Goal: Transaction & Acquisition: Purchase product/service

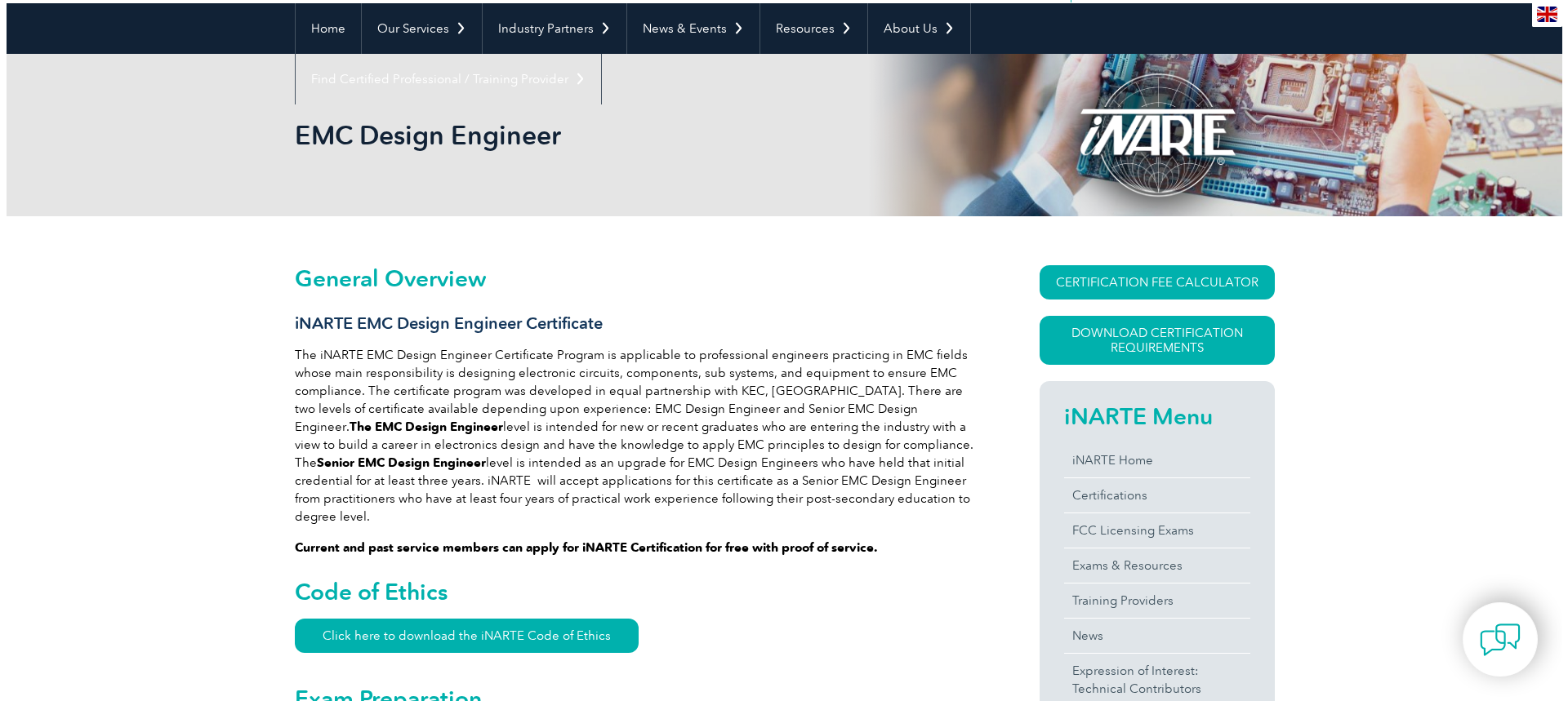
scroll to position [163, 0]
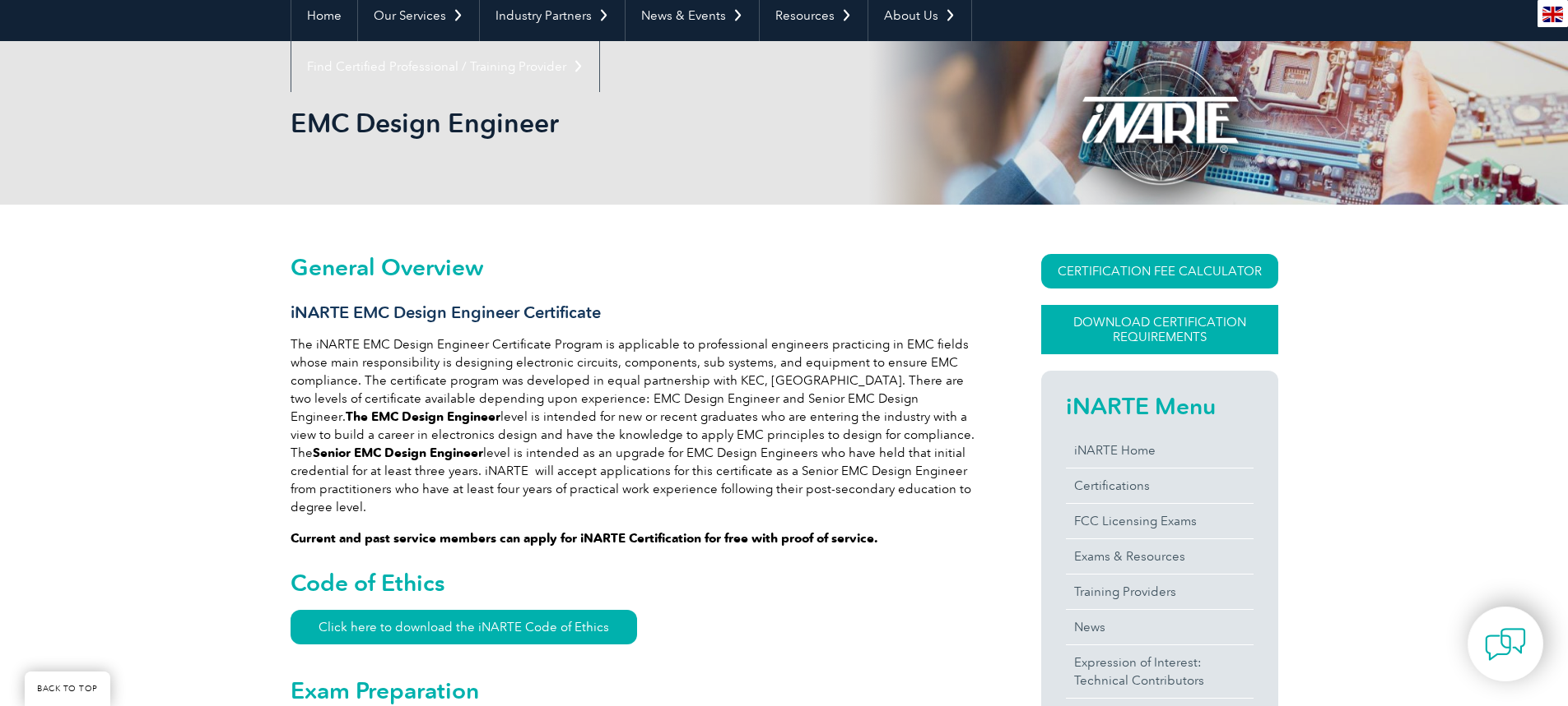
click at [1153, 339] on link "Download Certification Requirements" at bounding box center [1159, 330] width 237 height 49
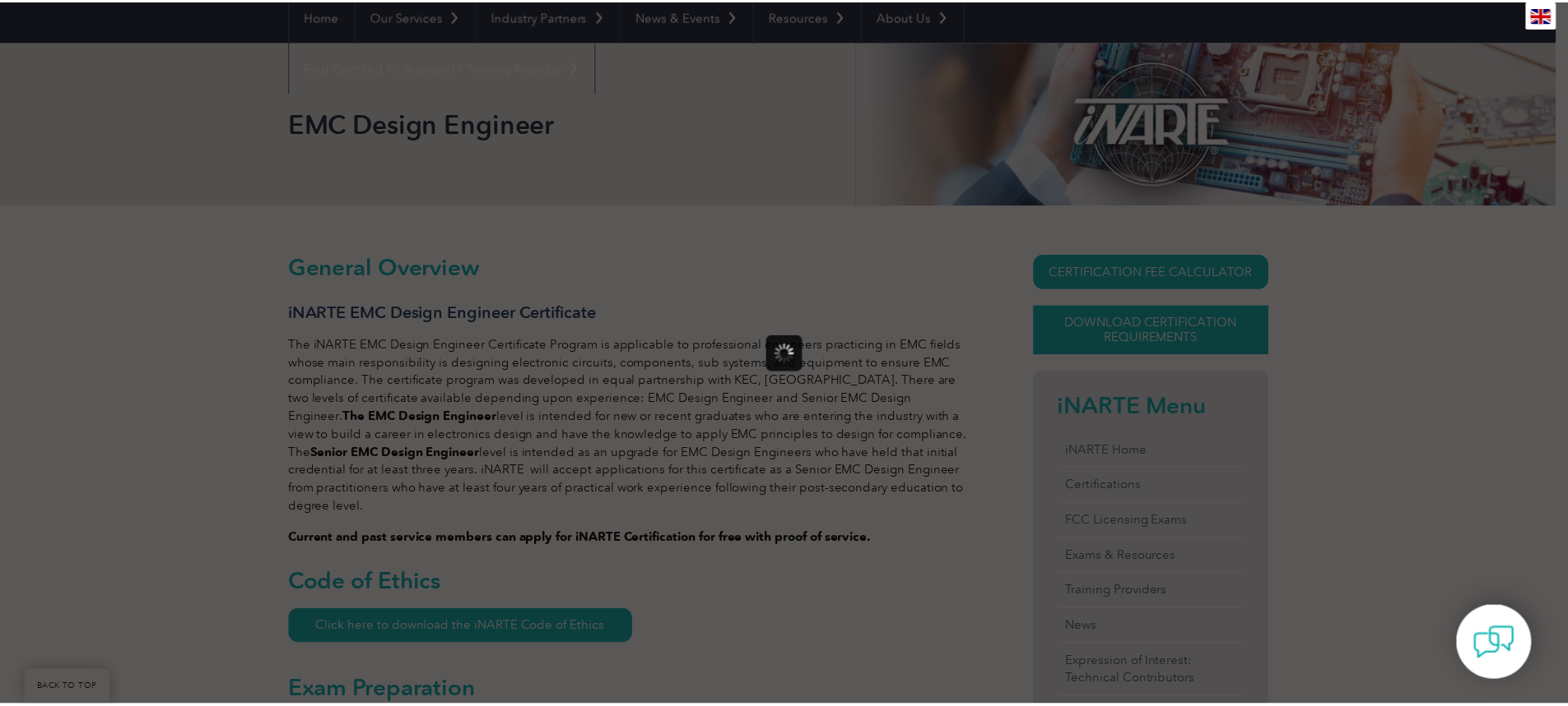
scroll to position [0, 0]
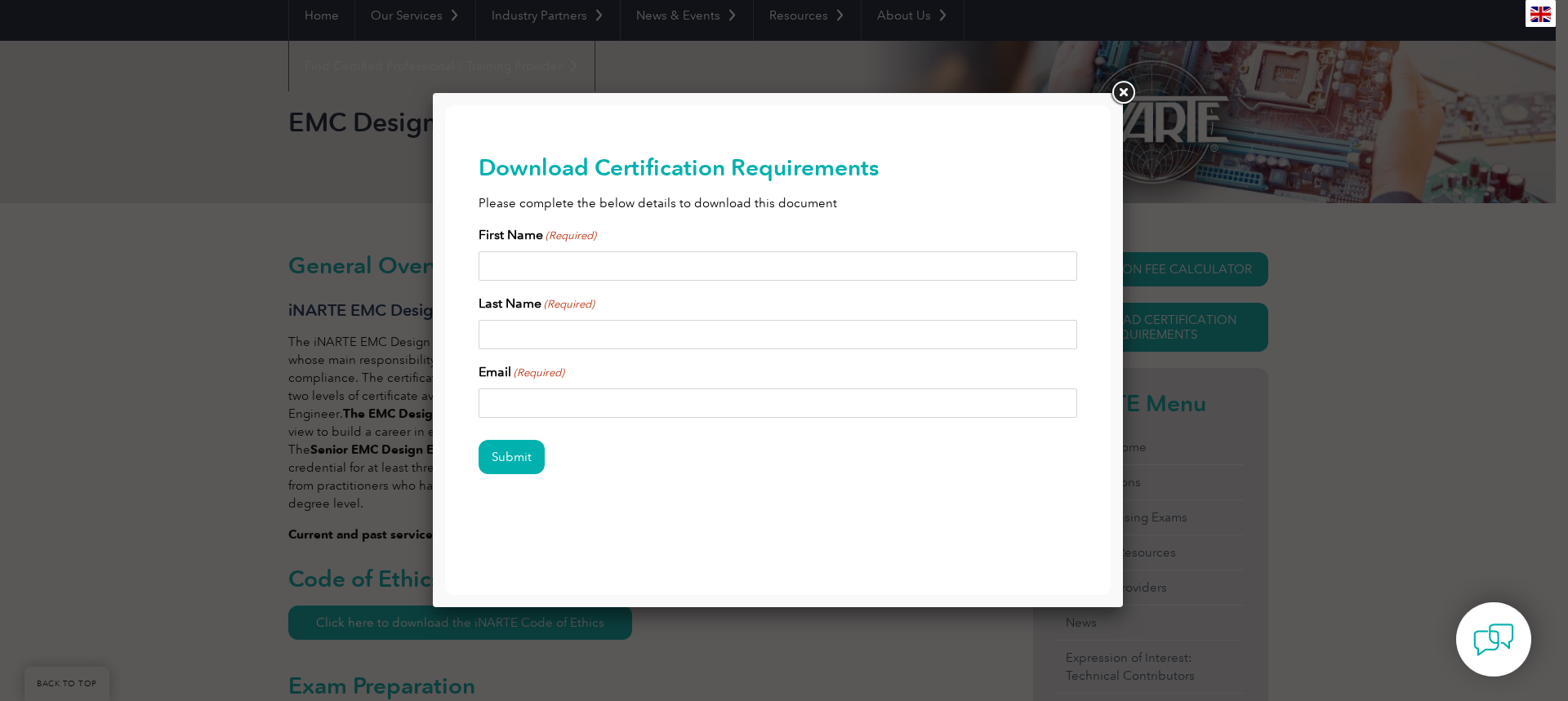
click at [1129, 92] on link at bounding box center [1122, 93] width 30 height 30
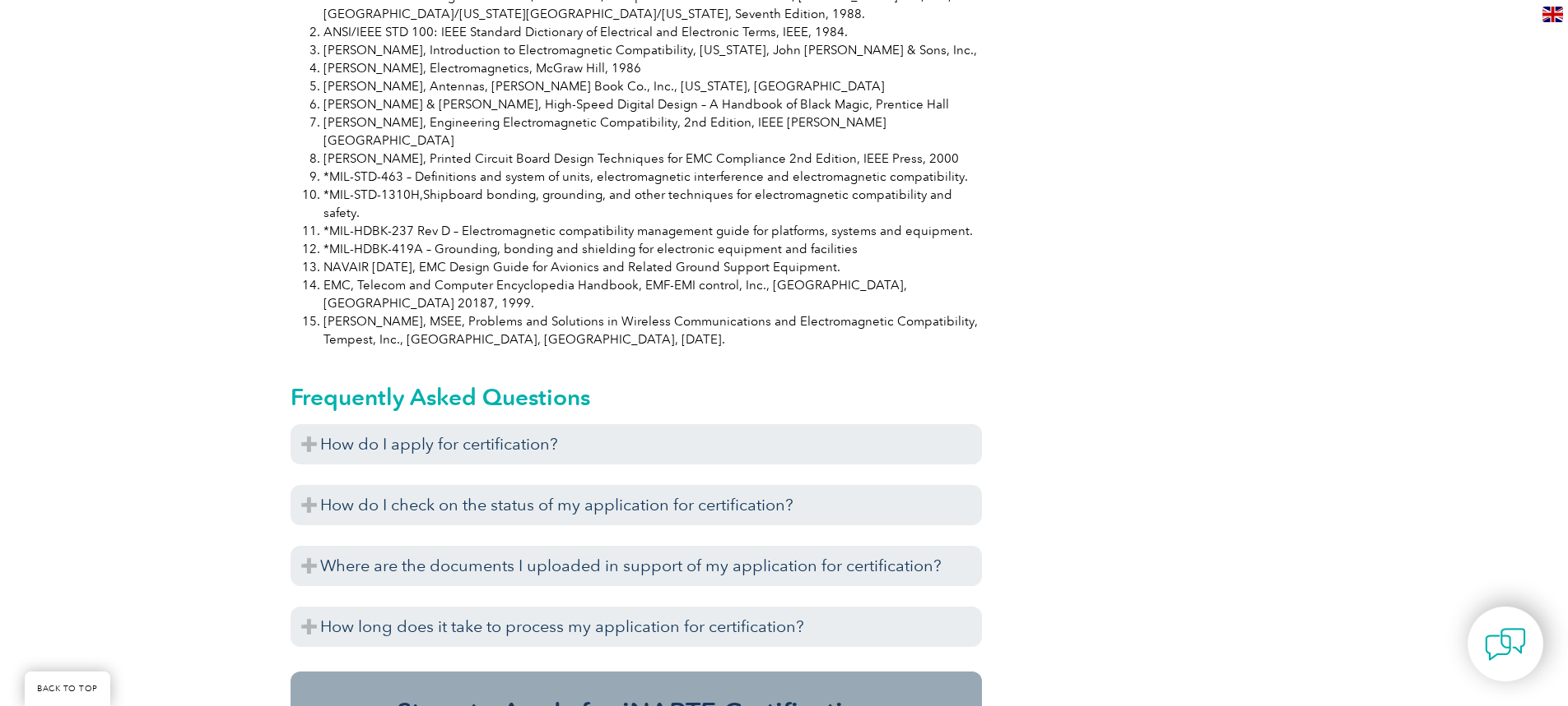
scroll to position [1562, 0]
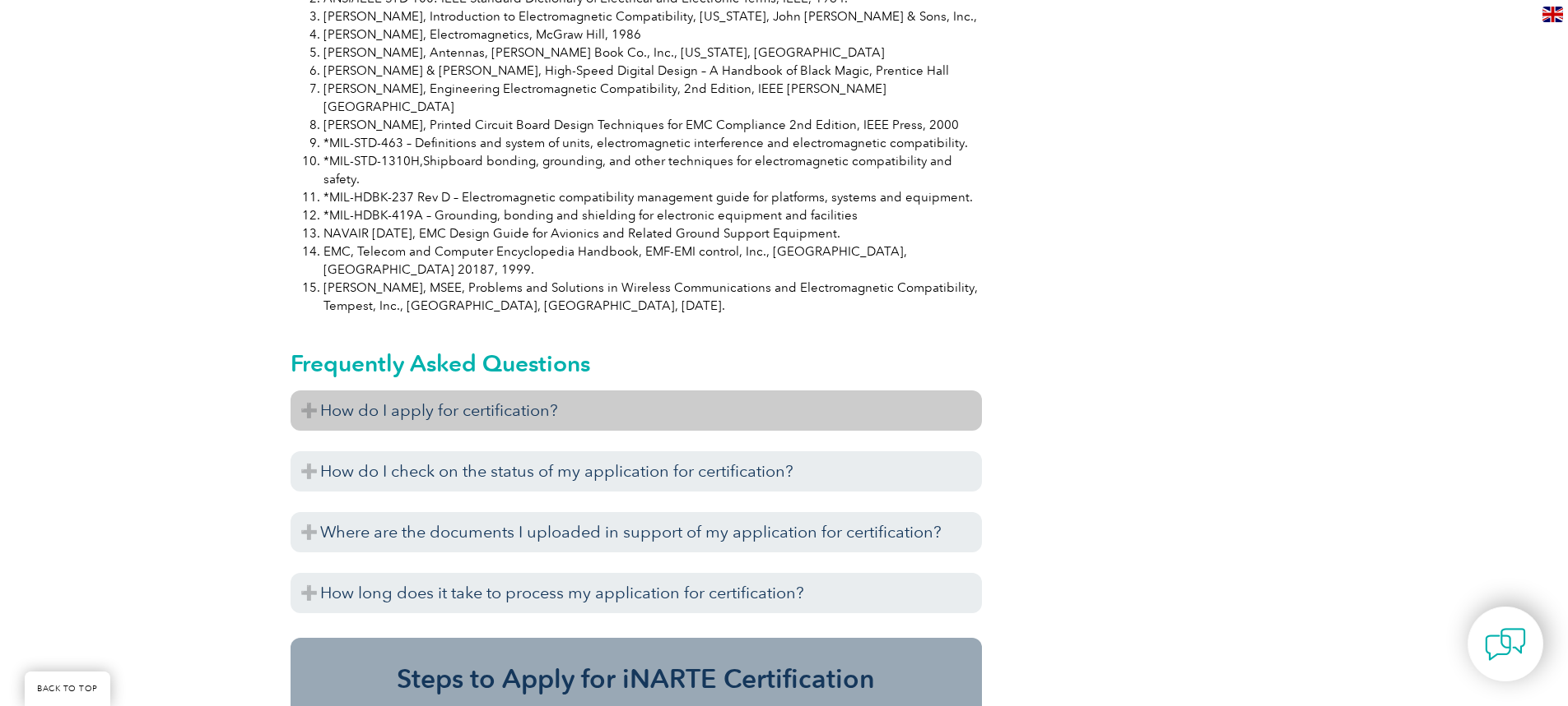
click at [396, 391] on h3 "How do I apply for certification?" at bounding box center [636, 411] width 691 height 40
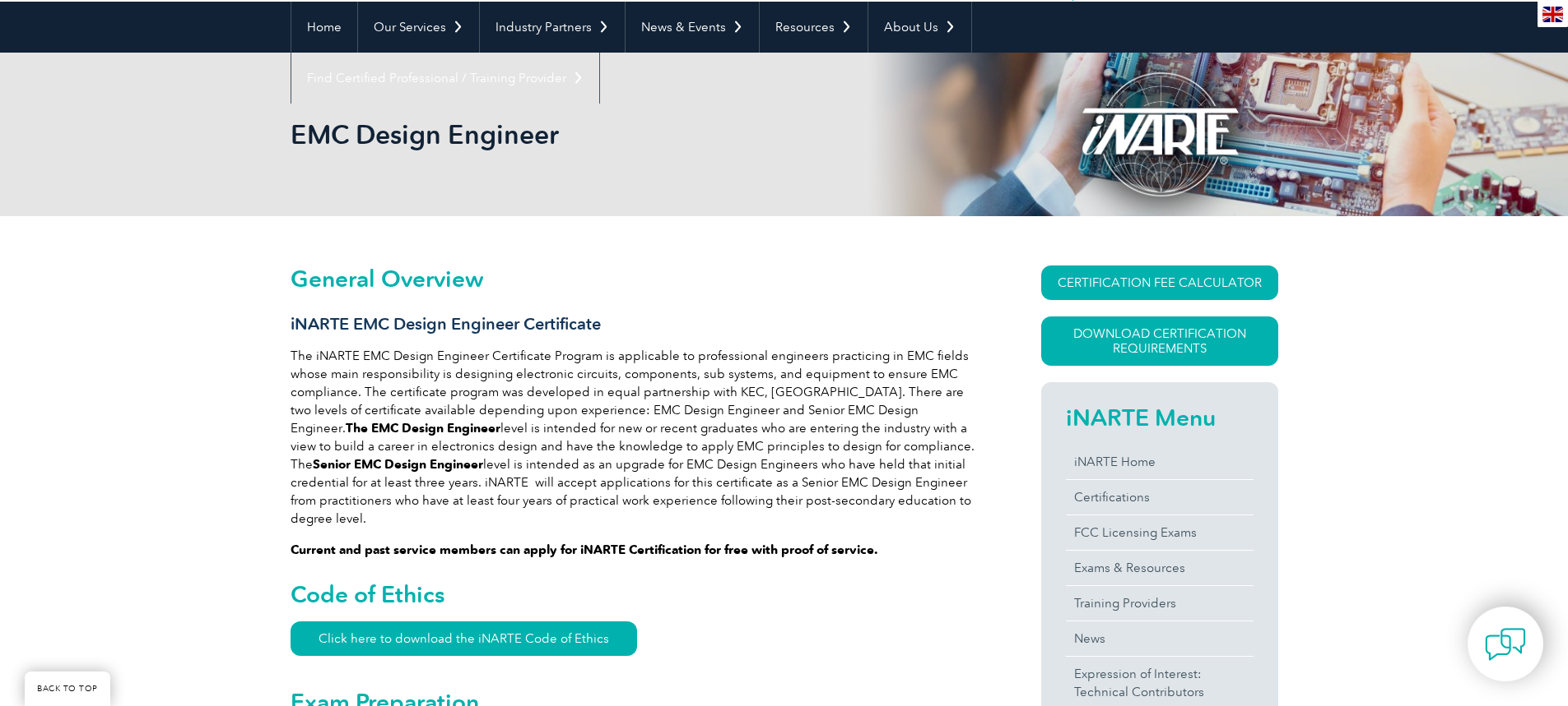
scroll to position [164, 0]
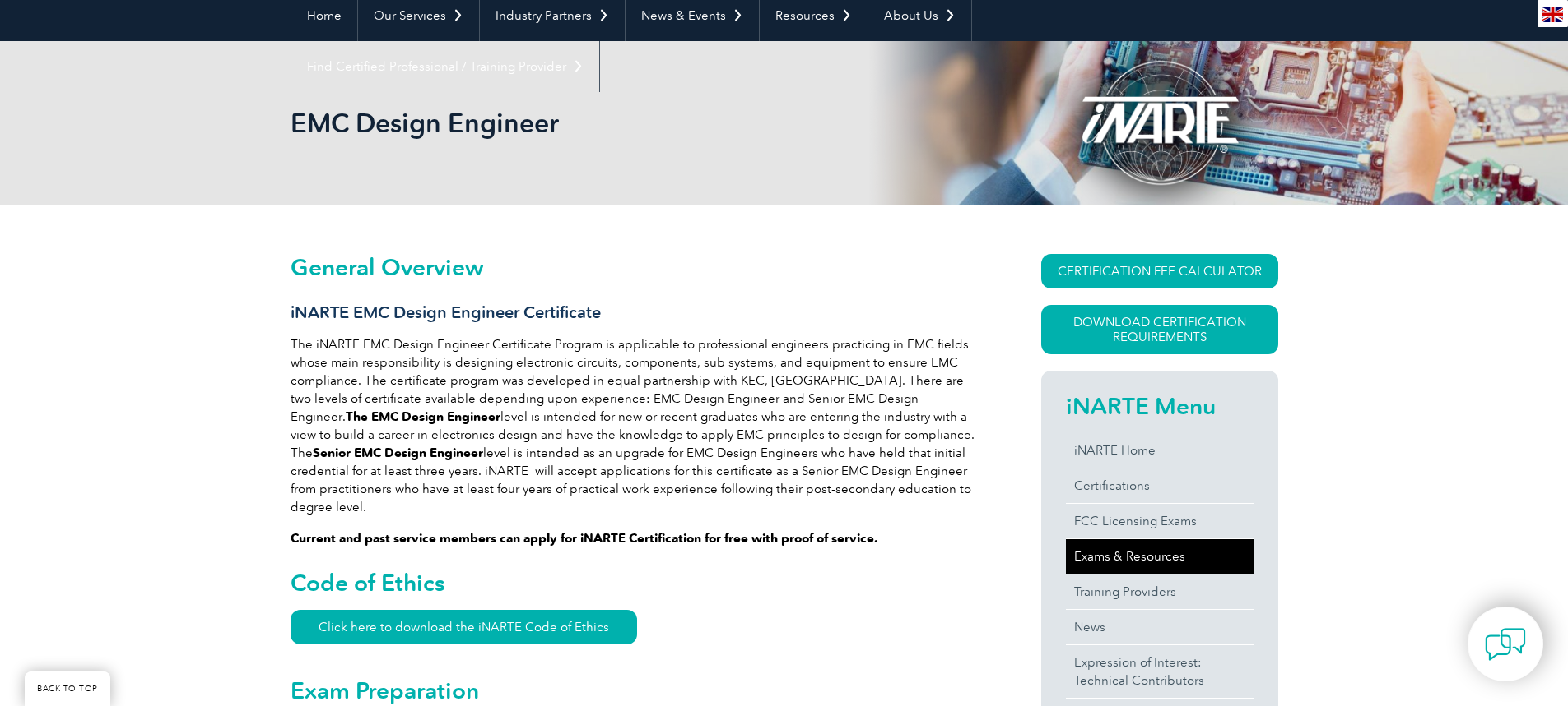
click at [1154, 558] on link "Exams & Resources" at bounding box center [1159, 556] width 188 height 34
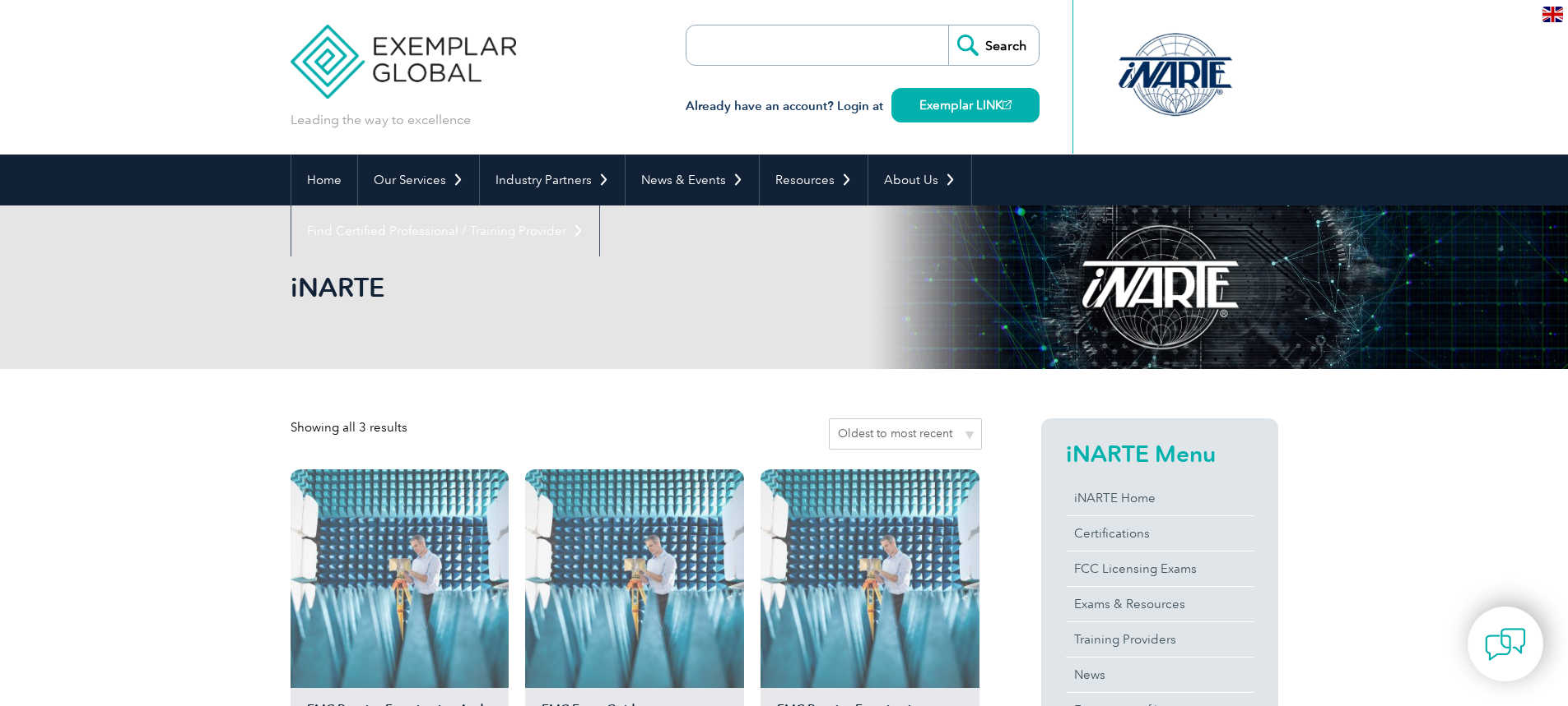
scroll to position [493, 0]
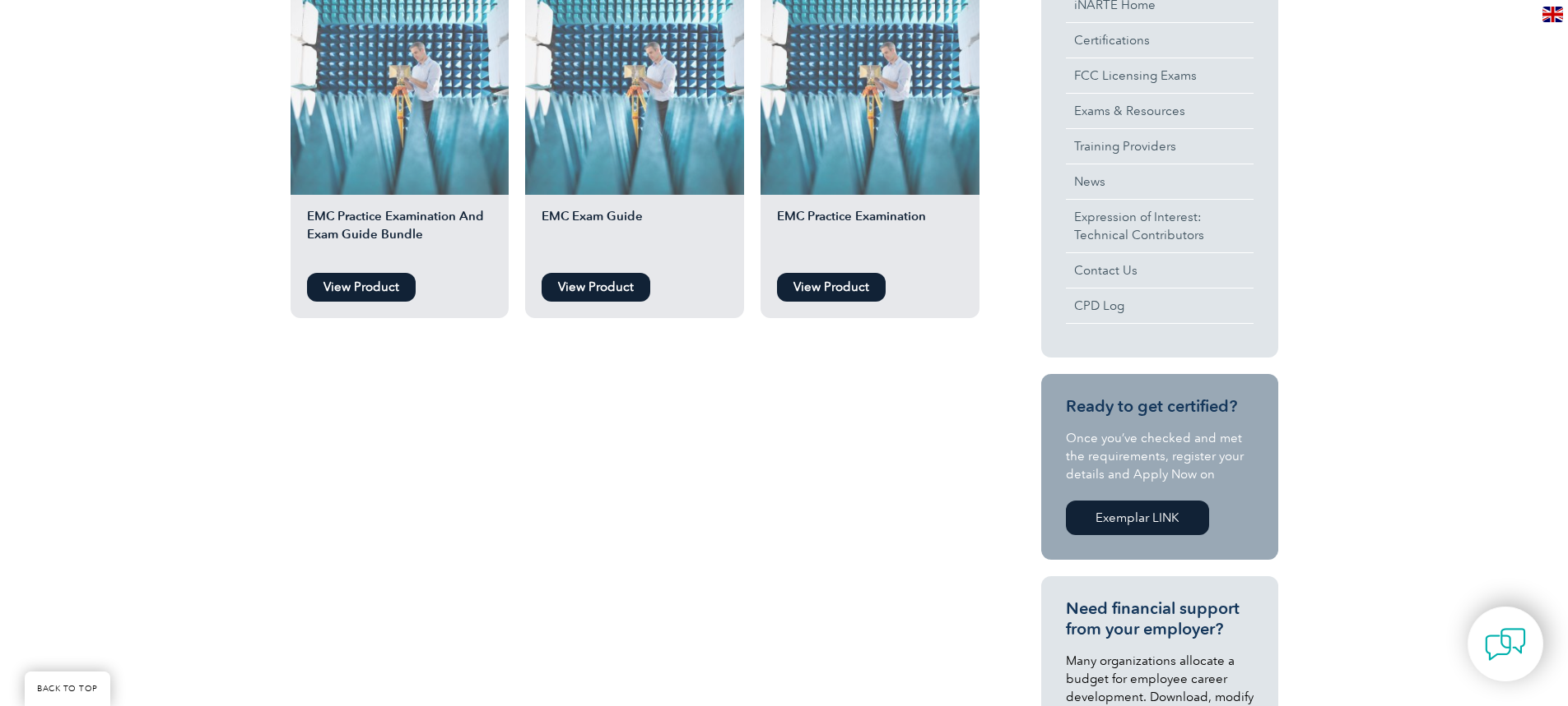
click at [363, 273] on link "View Product" at bounding box center [361, 287] width 109 height 29
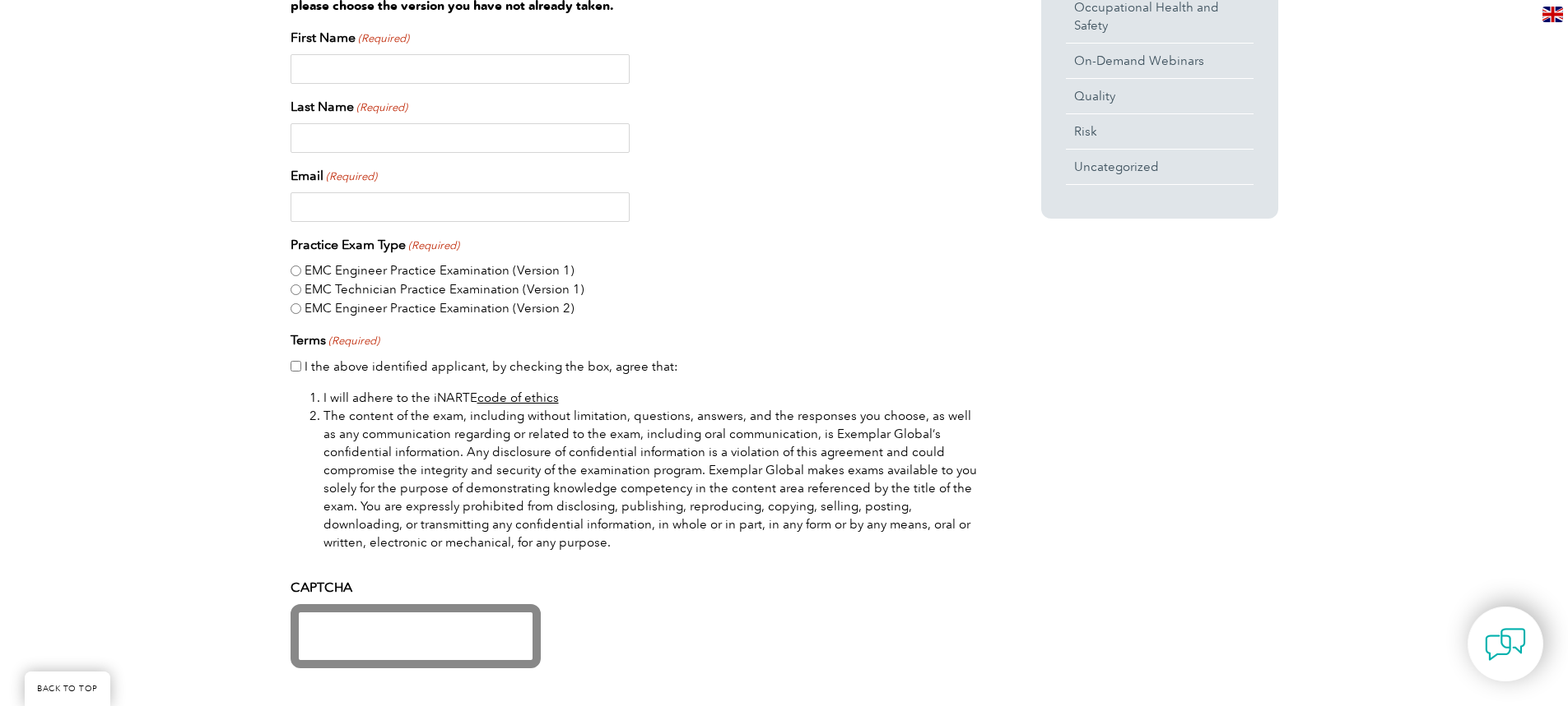
scroll to position [411, 0]
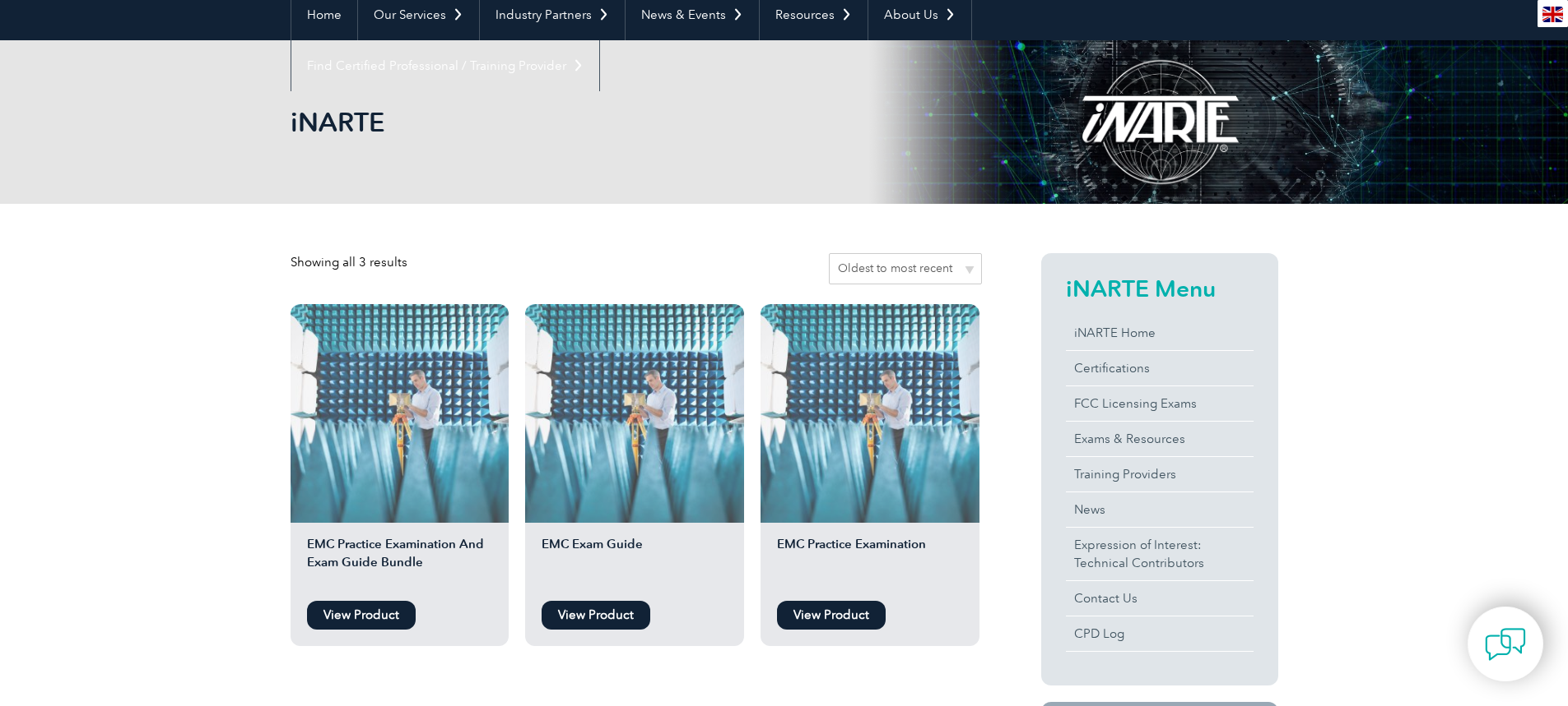
scroll to position [82, 0]
